Goal: Task Accomplishment & Management: Manage account settings

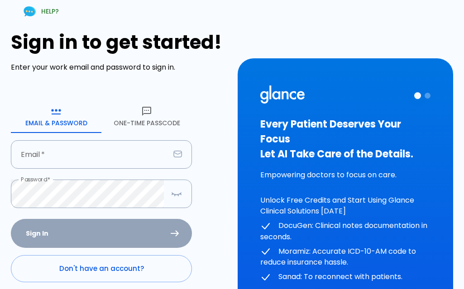
click at [120, 239] on div "Sign In Don't have an account? Forgot Password ?" at bounding box center [101, 271] width 181 height 105
click at [79, 155] on input "text" at bounding box center [90, 154] width 159 height 29
click at [97, 229] on div "Sign In Don't have an account? Forgot Password ?" at bounding box center [101, 271] width 181 height 105
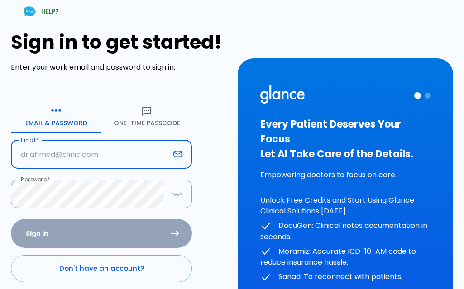
click at [87, 147] on input "text" at bounding box center [90, 154] width 159 height 29
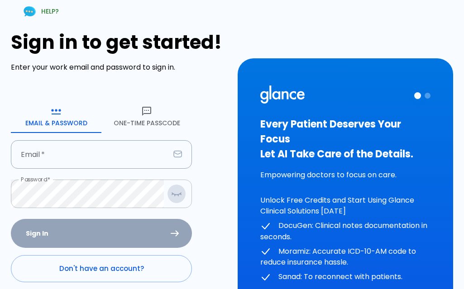
click at [176, 195] on icon "button" at bounding box center [176, 194] width 9 height 2
click at [176, 195] on icon "button" at bounding box center [176, 193] width 3 height 3
click at [86, 161] on input "text" at bounding box center [90, 154] width 159 height 29
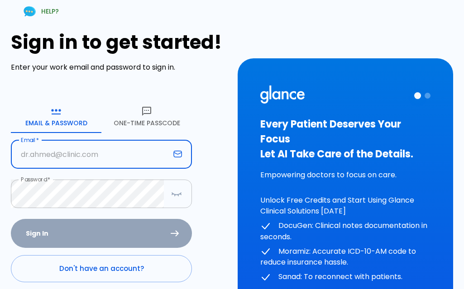
click at [179, 195] on icon "button" at bounding box center [176, 193] width 11 height 11
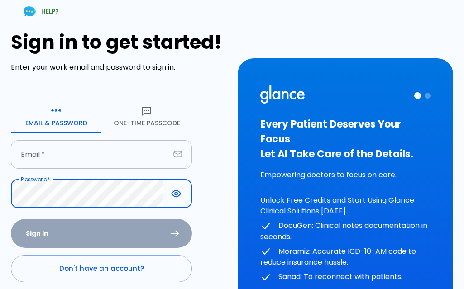
click at [95, 160] on input "text" at bounding box center [90, 154] width 159 height 29
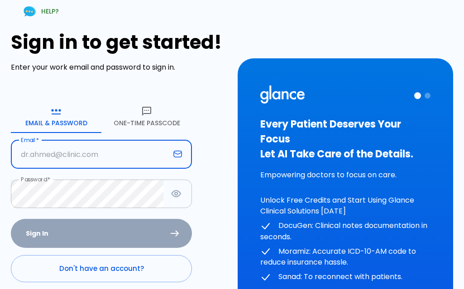
click at [179, 156] on icon at bounding box center [177, 154] width 9 height 7
click at [52, 158] on input "text" at bounding box center [90, 154] width 159 height 29
